Goal: Task Accomplishment & Management: Use online tool/utility

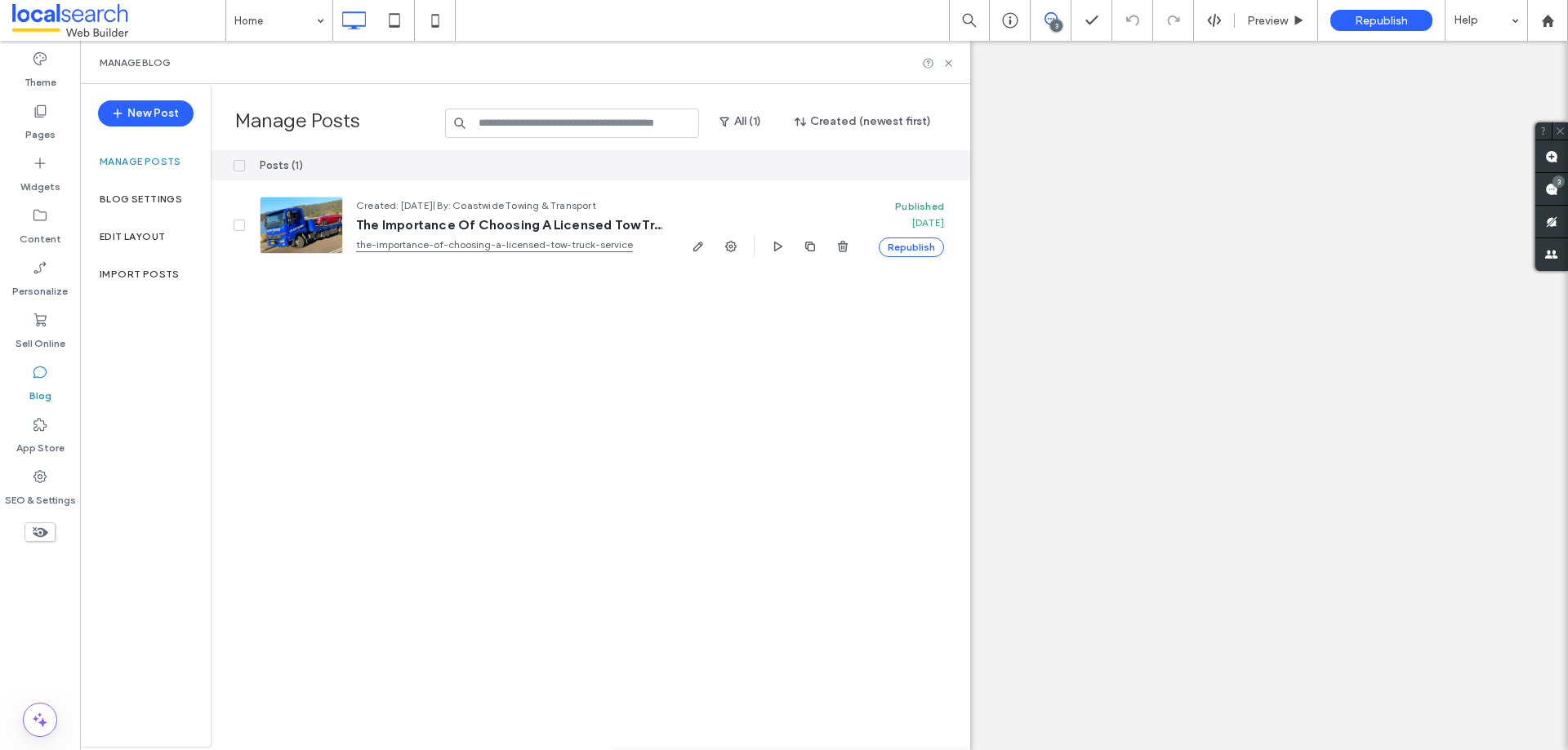
click at [40, 479] on icon at bounding box center [40, 476] width 17 height 17
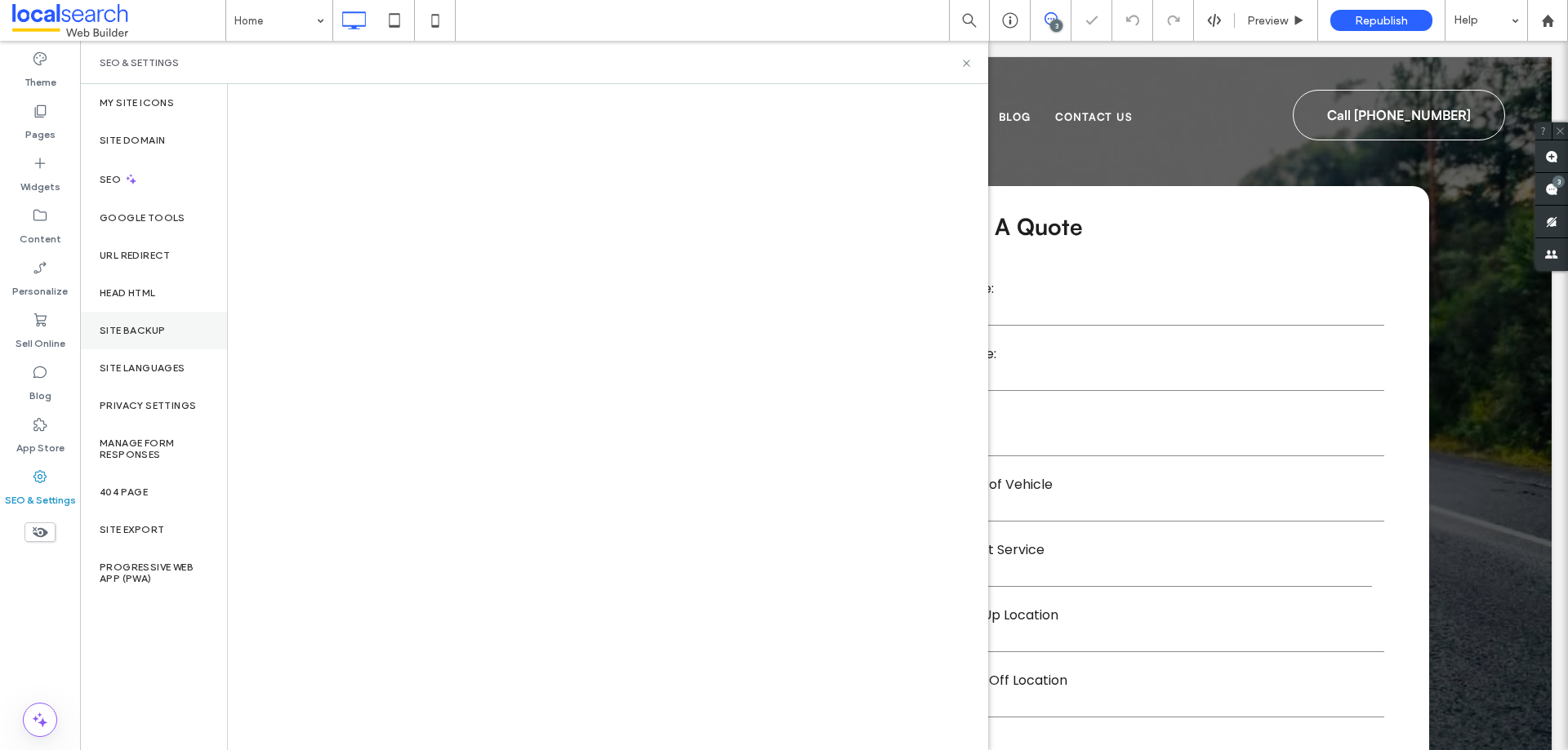
click at [187, 319] on div "Site Backup" at bounding box center [153, 331] width 147 height 38
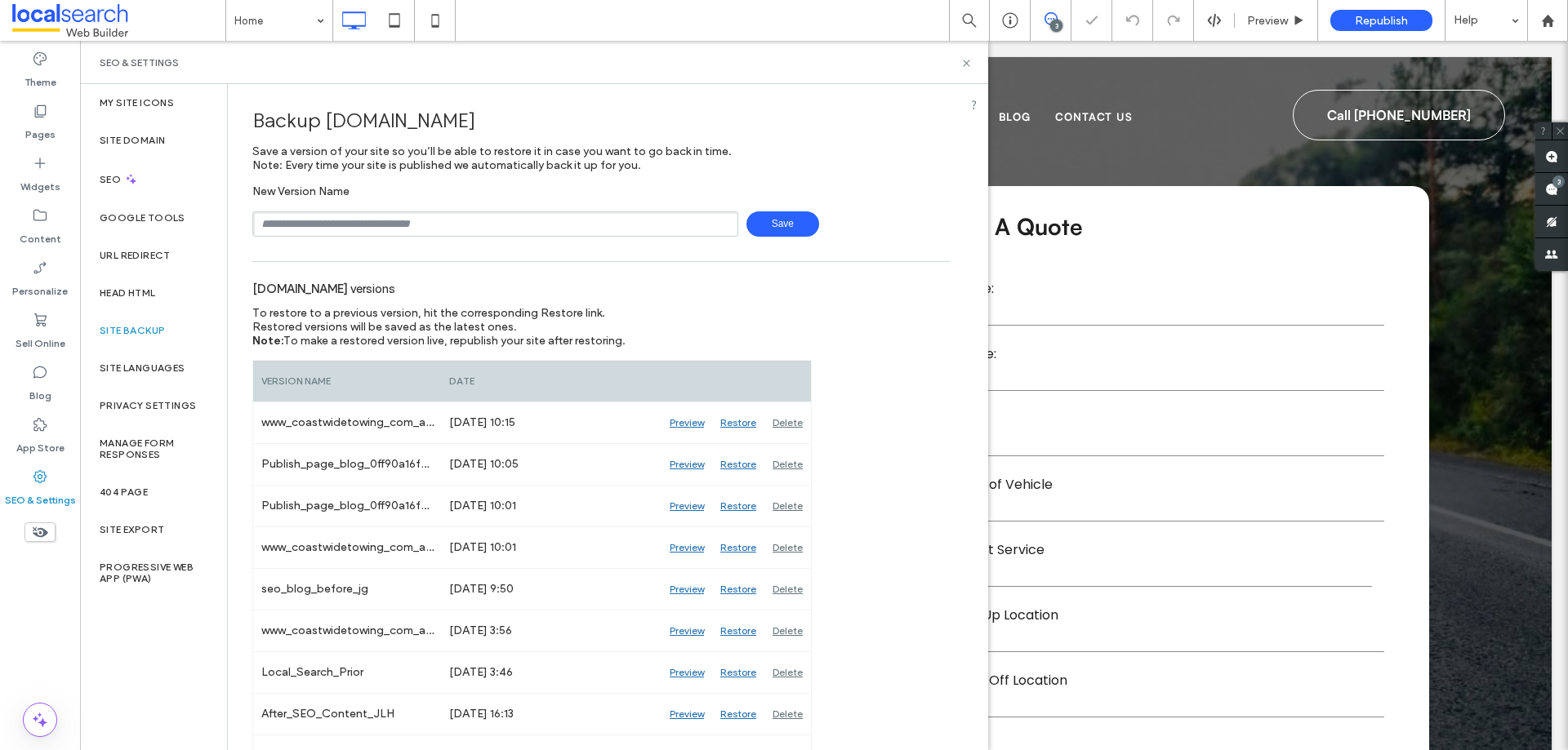
click at [380, 223] on input "text" at bounding box center [495, 224] width 486 height 26
type input "**********"
click at [776, 224] on span "Save" at bounding box center [783, 224] width 73 height 26
click at [962, 67] on icon at bounding box center [967, 63] width 12 height 12
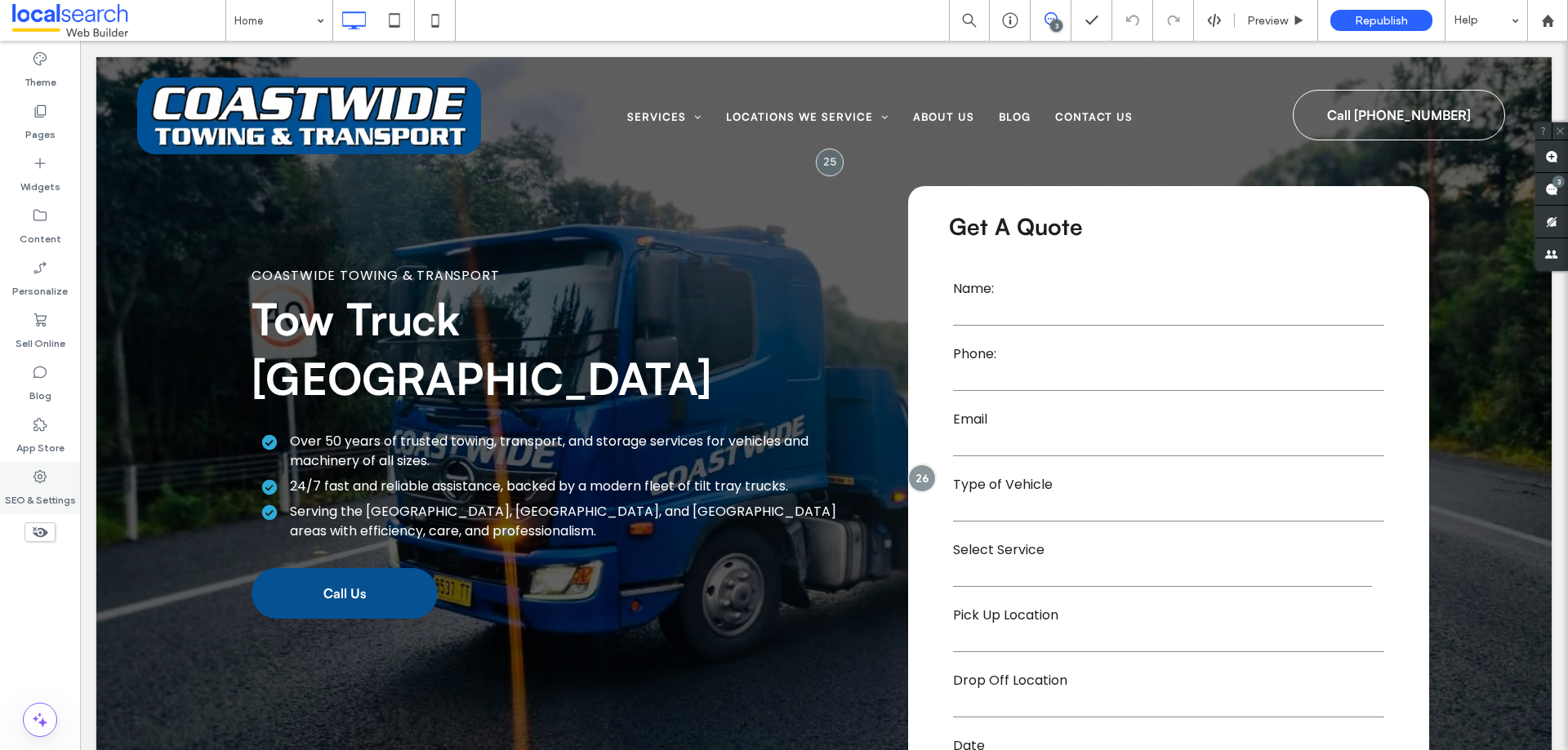
click at [55, 486] on label "SEO & Settings" at bounding box center [41, 496] width 71 height 23
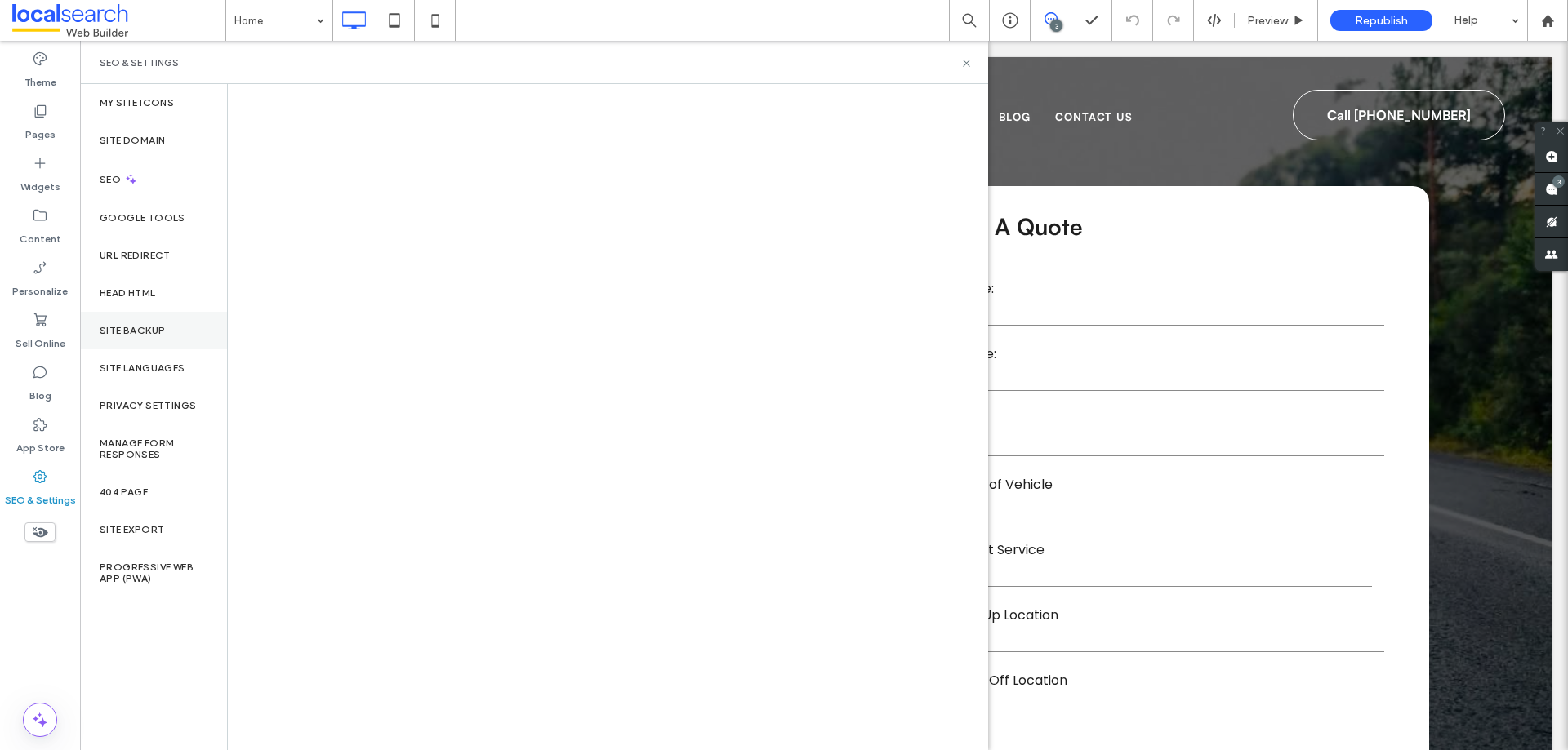
click at [140, 336] on div "Site Backup" at bounding box center [153, 331] width 147 height 38
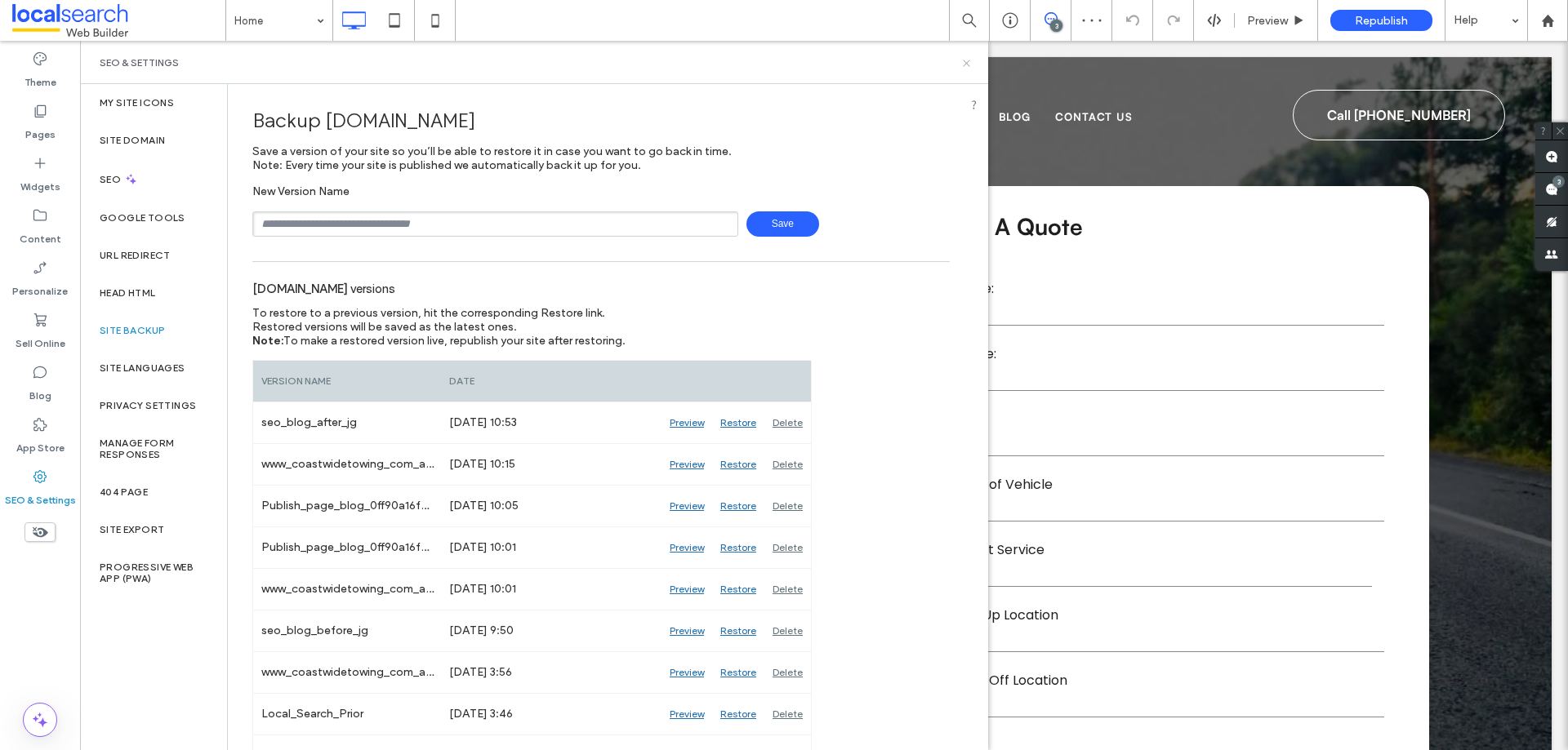
drag, startPoint x: 965, startPoint y: 64, endPoint x: 865, endPoint y: 17, distance: 110.5
click at [965, 64] on use at bounding box center [966, 62] width 7 height 7
